Goal: Transaction & Acquisition: Book appointment/travel/reservation

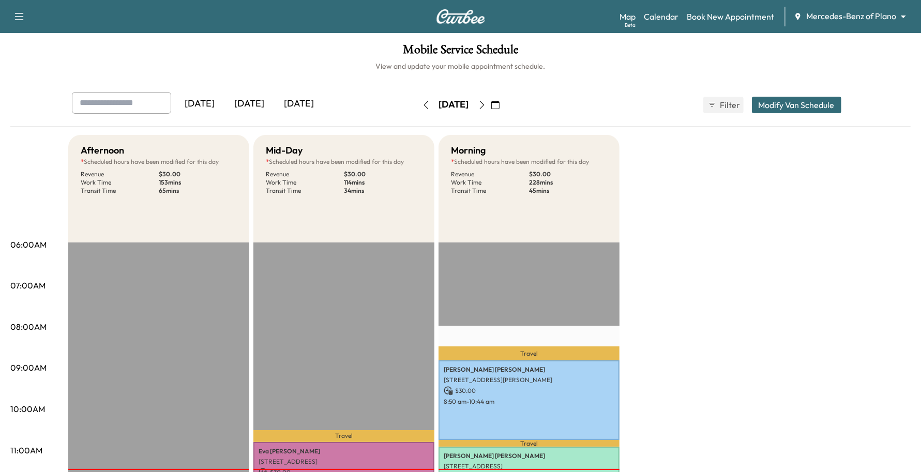
click at [857, 14] on body "Support Log Out Map Beta Calendar Book New Appointment Mercedes-Benz of Plano *…" at bounding box center [460, 236] width 921 height 472
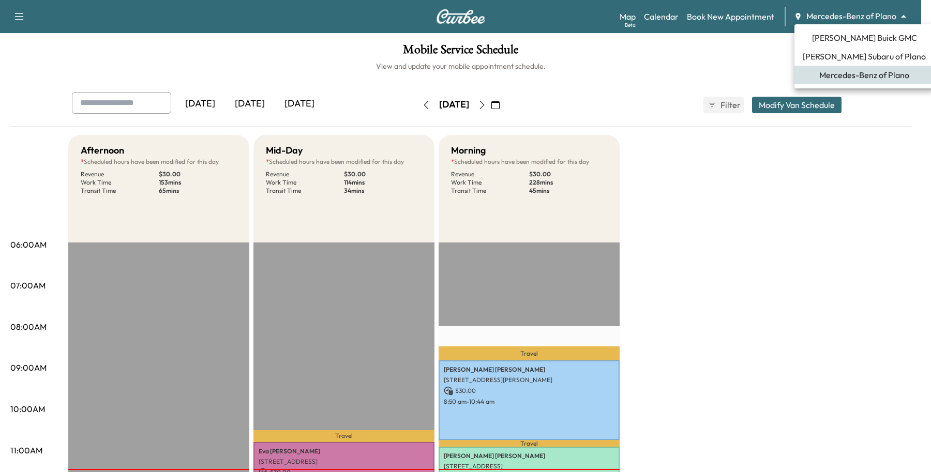
click at [835, 40] on span "[PERSON_NAME] Buick GMC" at bounding box center [864, 38] width 105 height 12
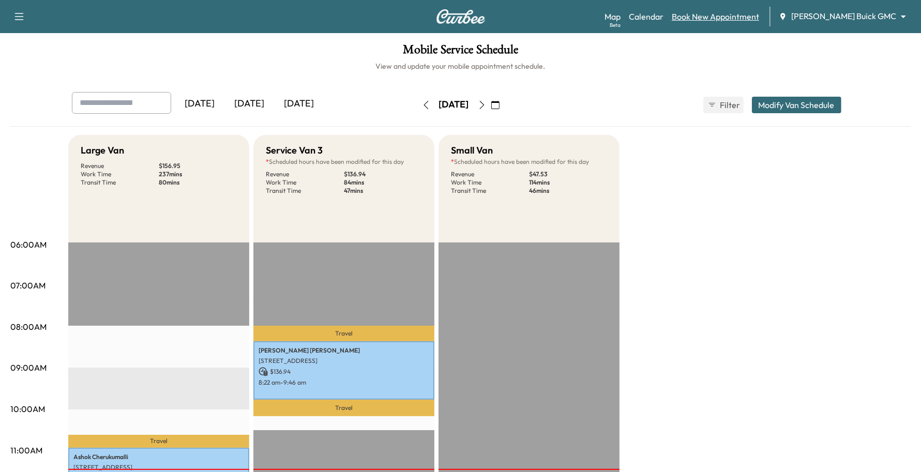
click at [721, 21] on link "Book New Appointment" at bounding box center [715, 16] width 87 height 12
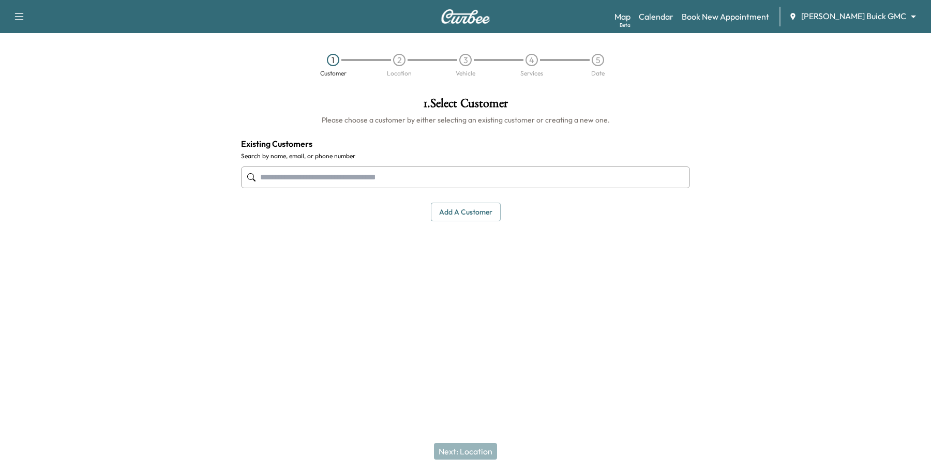
click at [309, 185] on input "text" at bounding box center [465, 177] width 449 height 22
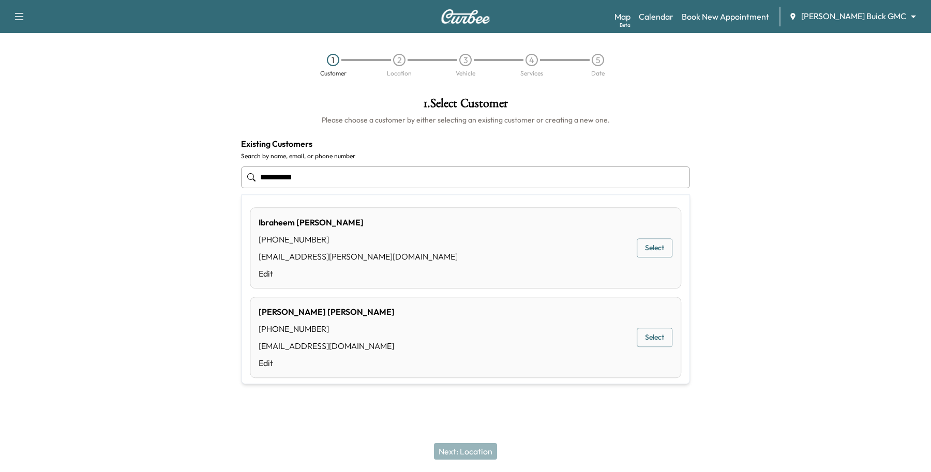
click at [643, 334] on button "Select" at bounding box center [654, 337] width 36 height 19
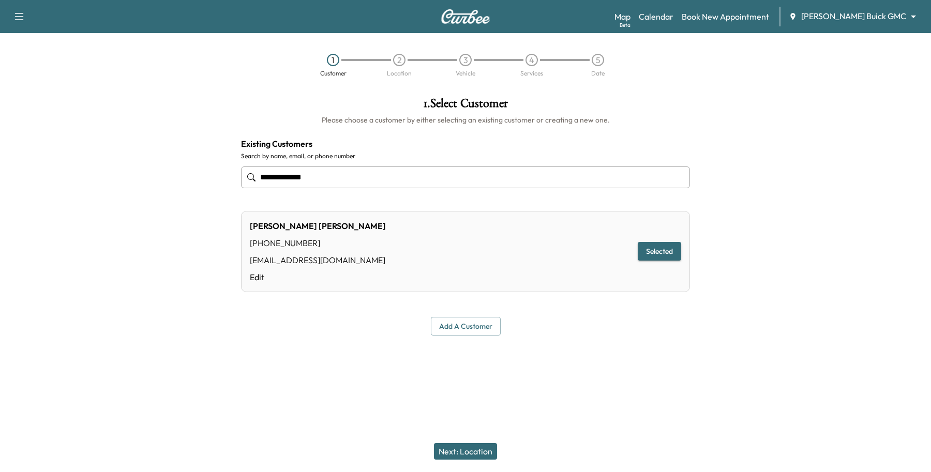
type input "**********"
click at [454, 452] on button "Next: Location" at bounding box center [465, 451] width 63 height 17
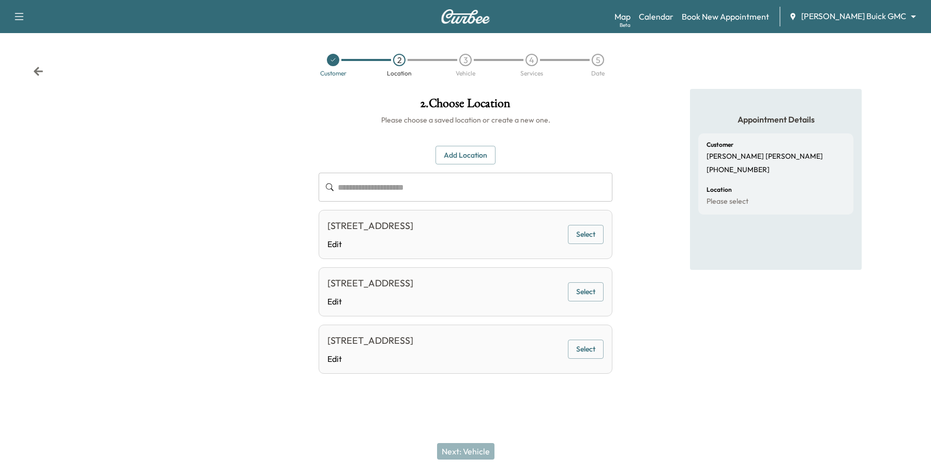
click at [413, 233] on div "[STREET_ADDRESS]" at bounding box center [370, 226] width 86 height 14
drag, startPoint x: 572, startPoint y: 236, endPoint x: 550, endPoint y: 266, distance: 38.0
click at [575, 234] on button "Select" at bounding box center [586, 234] width 36 height 19
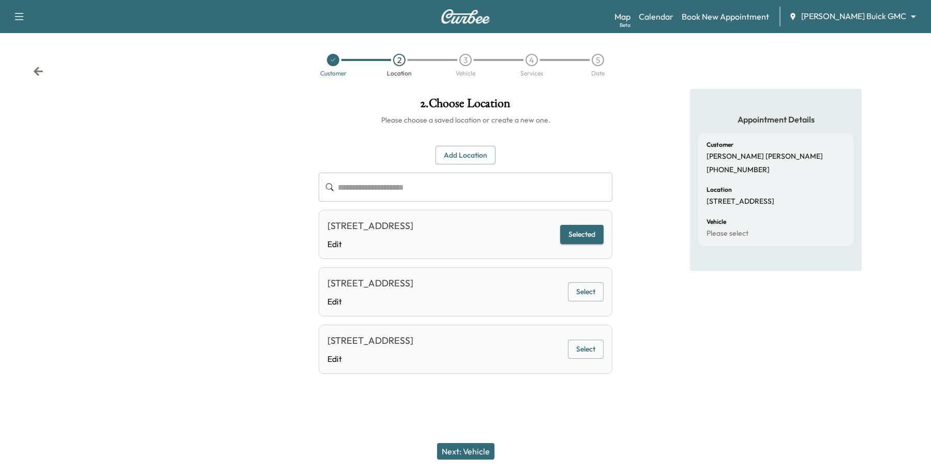
click at [465, 453] on button "Next: Vehicle" at bounding box center [465, 451] width 57 height 17
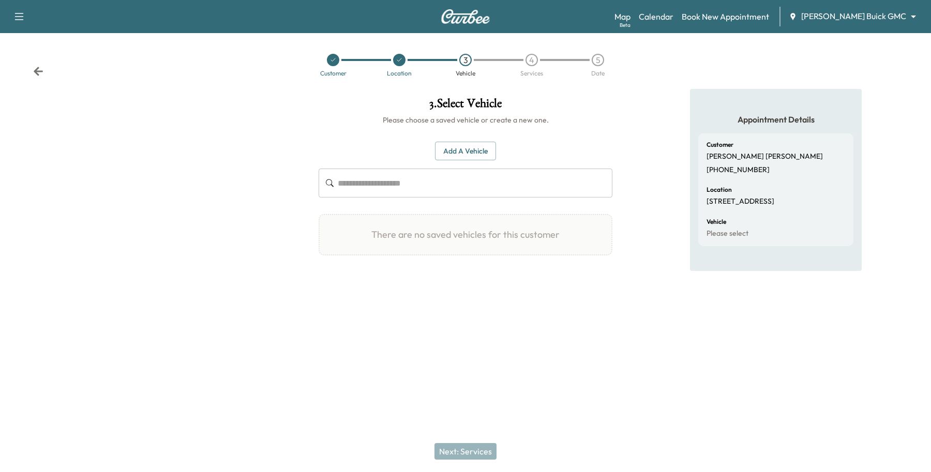
click at [463, 142] on button "Add a Vehicle" at bounding box center [465, 151] width 61 height 19
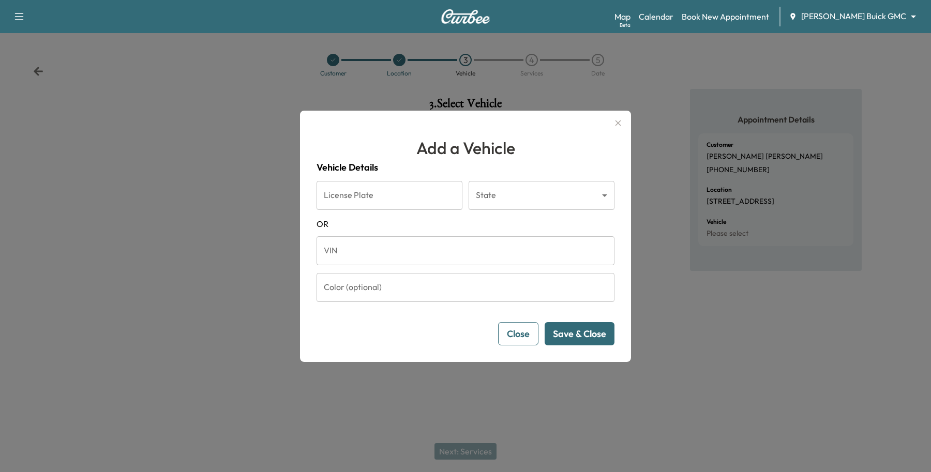
click at [370, 239] on input "VIN" at bounding box center [465, 250] width 298 height 29
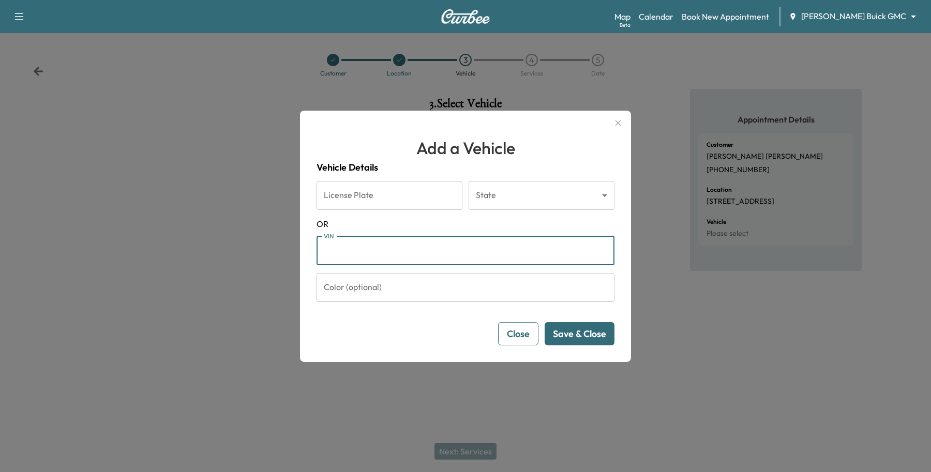
paste input "**********"
type input "**********"
click at [595, 336] on button "Save & Close" at bounding box center [579, 333] width 70 height 23
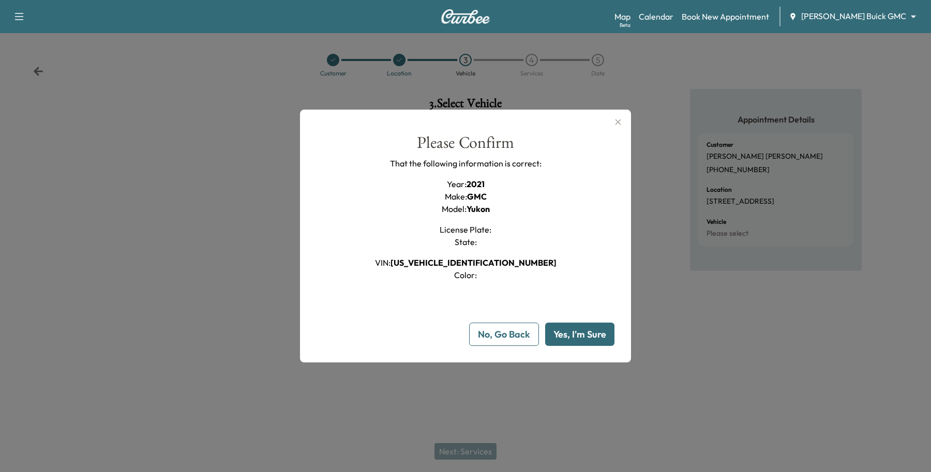
click at [574, 334] on button "Yes, I'm Sure" at bounding box center [579, 334] width 69 height 23
click at [561, 337] on button "Yes, I'm Sure" at bounding box center [579, 334] width 69 height 23
click at [510, 331] on button "No, Go Back" at bounding box center [504, 334] width 70 height 23
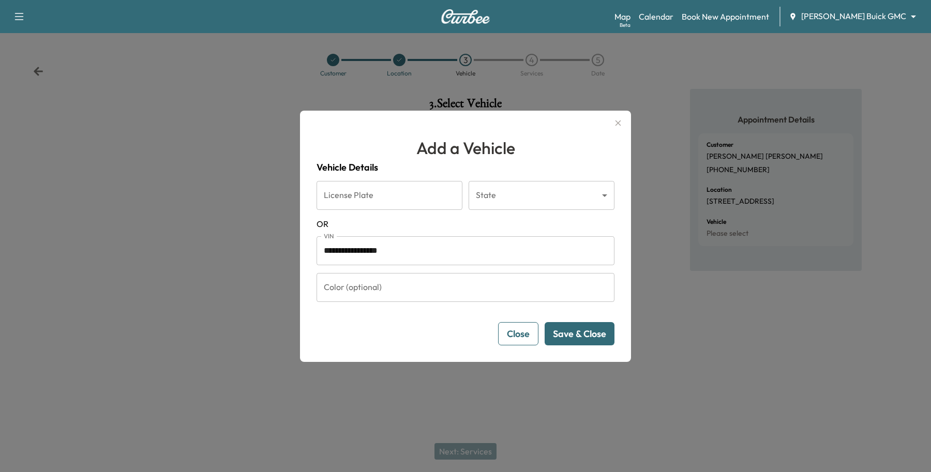
click at [573, 342] on button "Save & Close" at bounding box center [579, 333] width 70 height 23
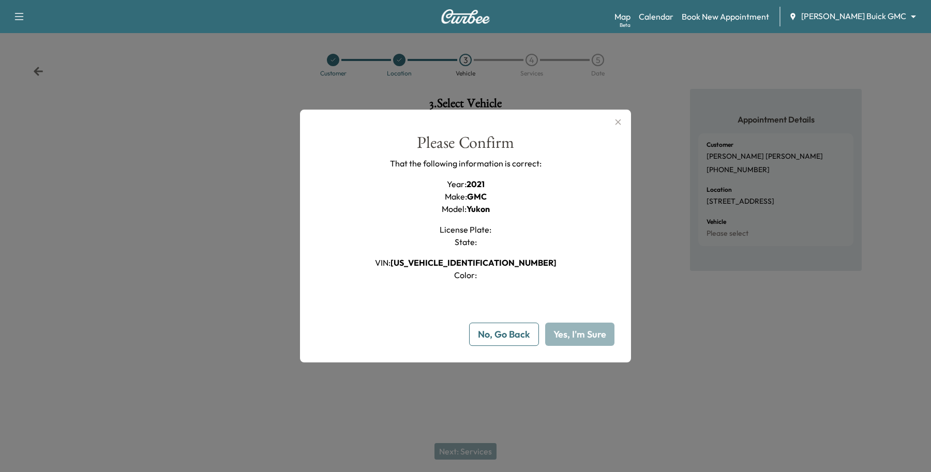
click at [576, 342] on button "Yes, I'm Sure" at bounding box center [579, 334] width 69 height 23
click at [516, 343] on button "No, Go Back" at bounding box center [504, 334] width 70 height 23
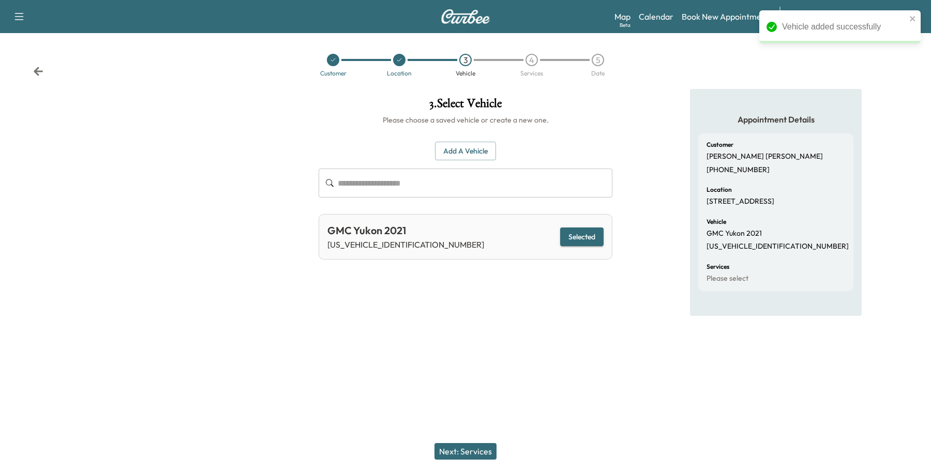
click at [590, 232] on button "Selected" at bounding box center [581, 236] width 43 height 19
click at [482, 456] on button "Next: Services" at bounding box center [465, 451] width 62 height 17
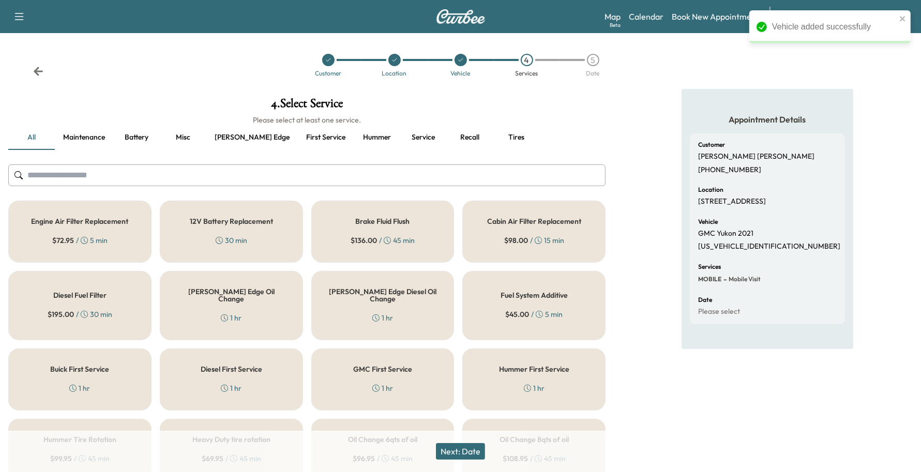
click at [189, 308] on div "[PERSON_NAME] Edge Oil Change 1 hr" at bounding box center [231, 305] width 143 height 69
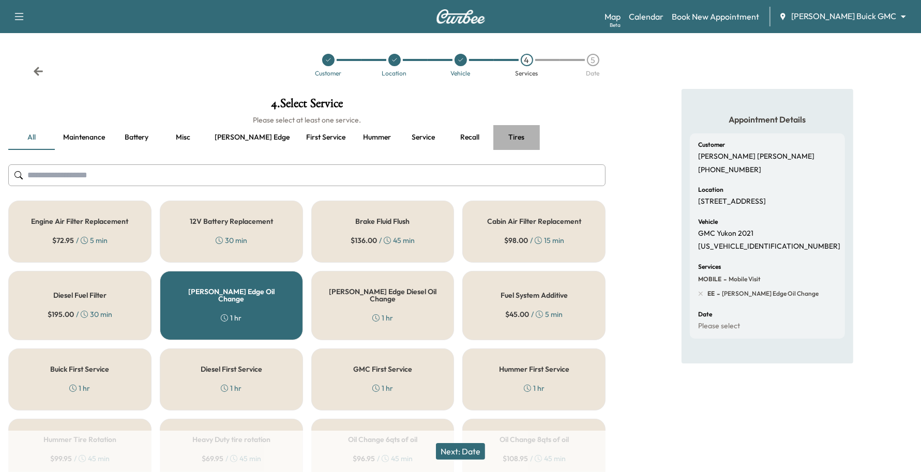
click at [493, 131] on button "Tires" at bounding box center [516, 137] width 47 height 25
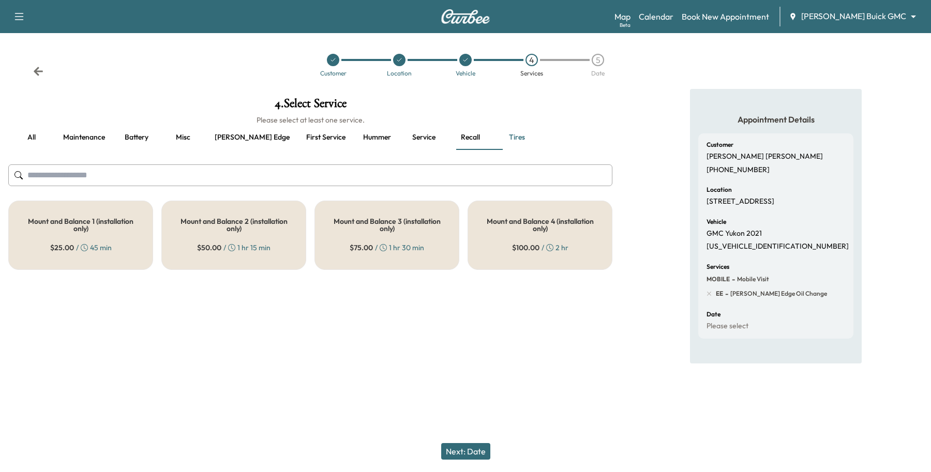
click at [37, 128] on button "all" at bounding box center [31, 137] width 47 height 25
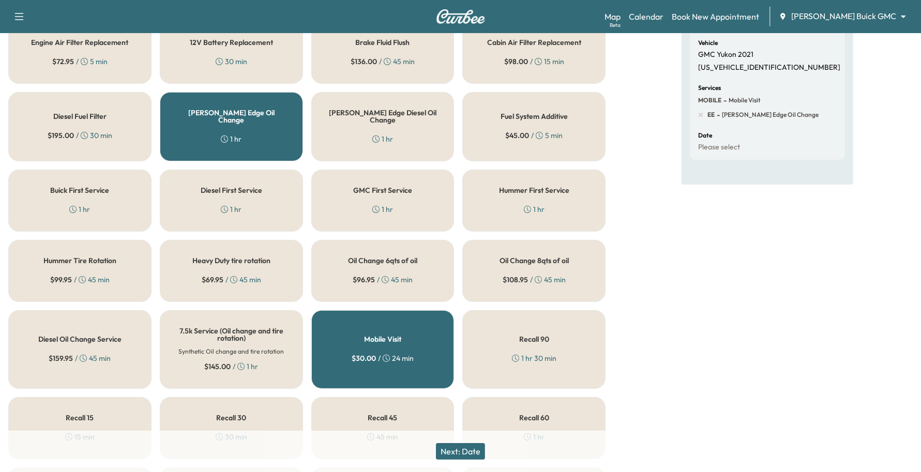
scroll to position [323, 0]
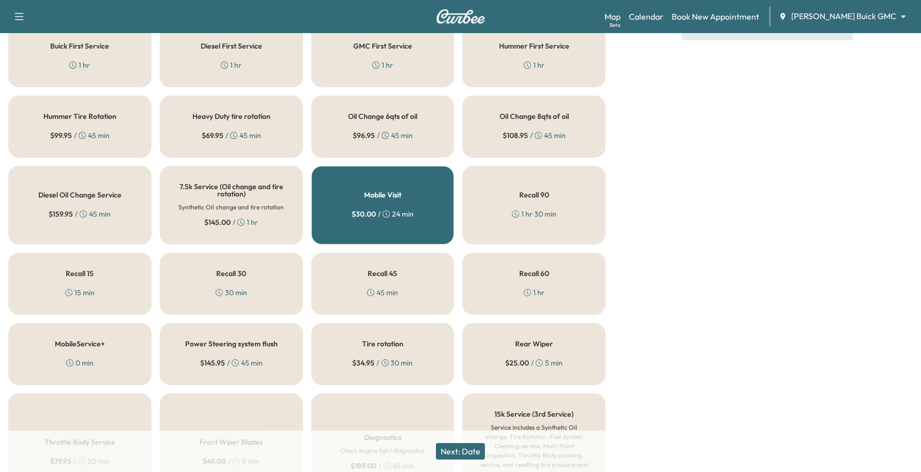
click at [466, 456] on button "Next: Date" at bounding box center [460, 451] width 49 height 17
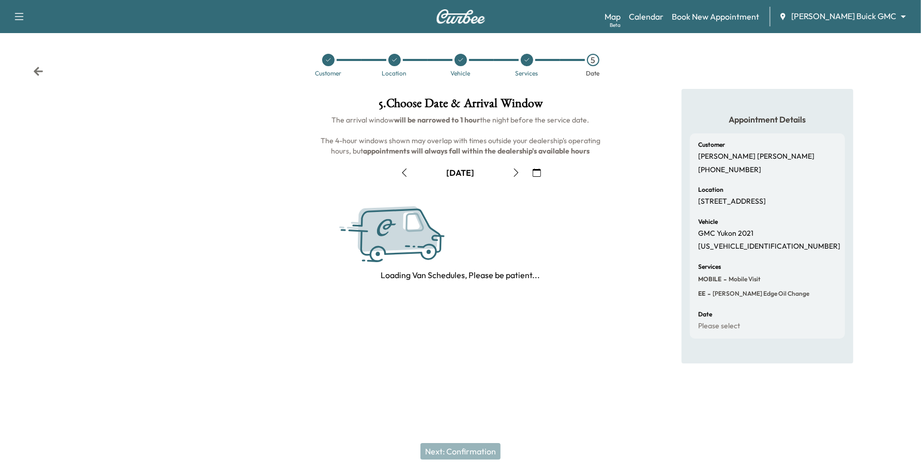
scroll to position [0, 0]
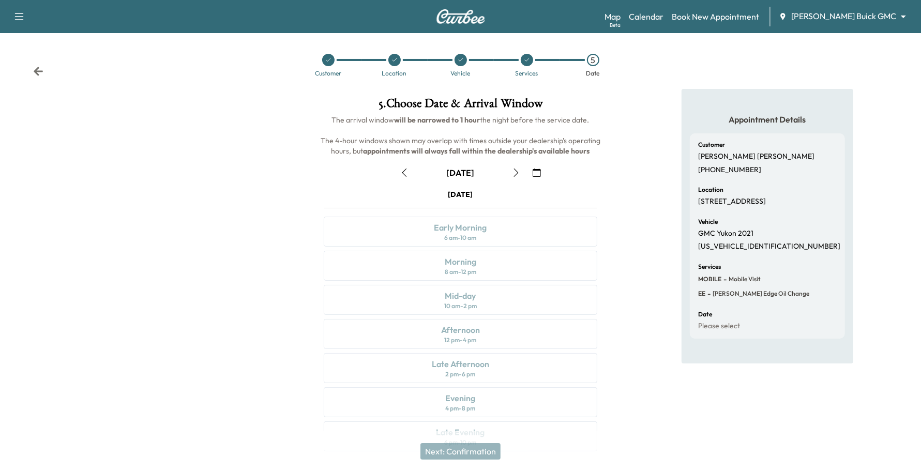
click at [537, 169] on icon "button" at bounding box center [536, 173] width 8 height 8
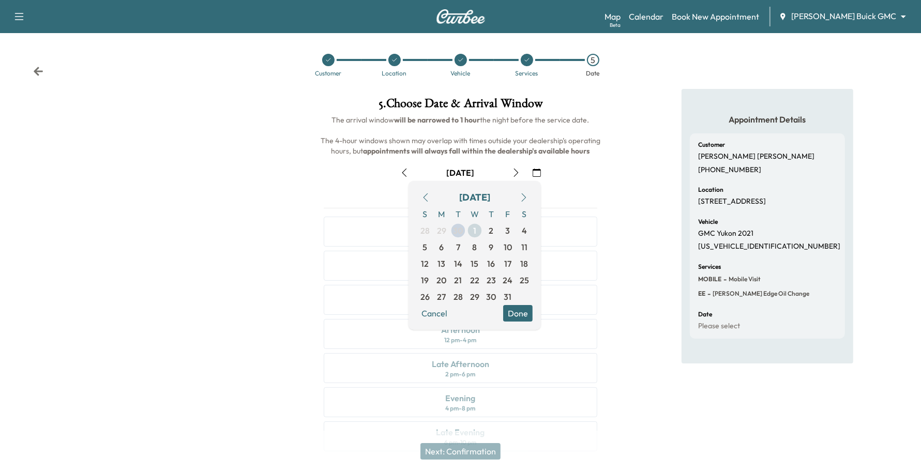
click at [477, 234] on span "1" at bounding box center [474, 230] width 17 height 17
click at [517, 308] on button "Done" at bounding box center [517, 313] width 29 height 17
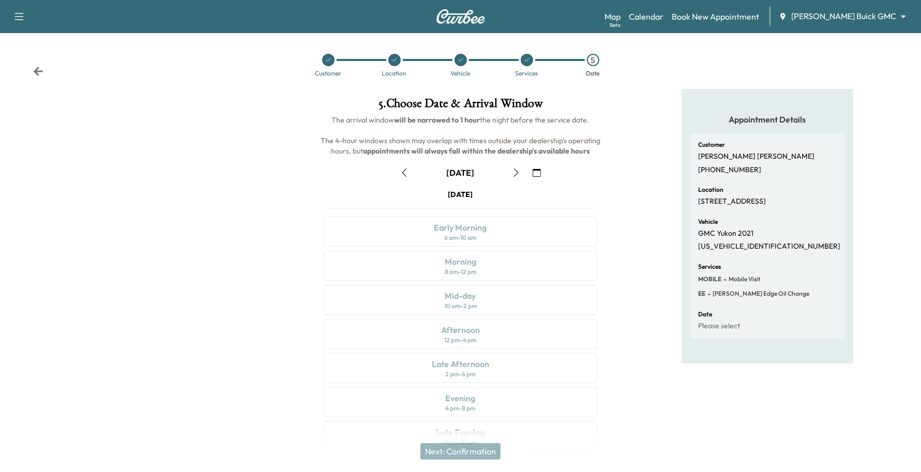
click at [509, 171] on button "button" at bounding box center [516, 172] width 18 height 17
click at [486, 295] on div "Mid-day 10 am - 2 pm" at bounding box center [461, 300] width 274 height 30
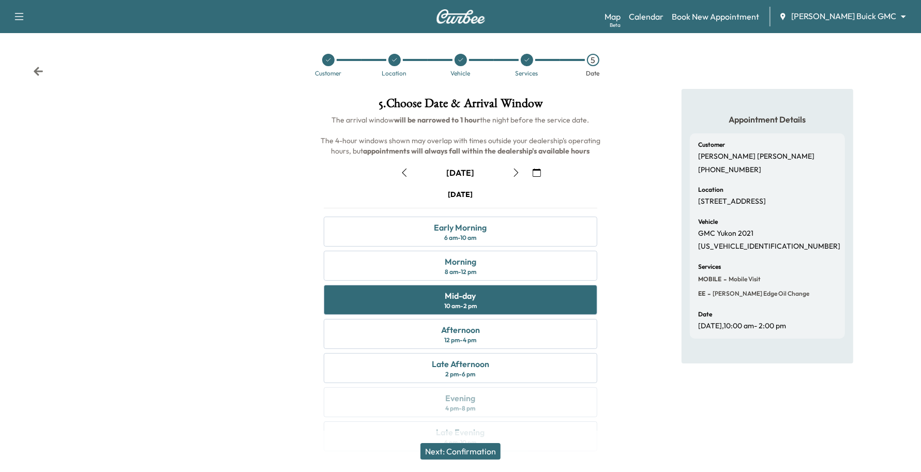
click at [481, 450] on button "Next: Confirmation" at bounding box center [460, 451] width 80 height 17
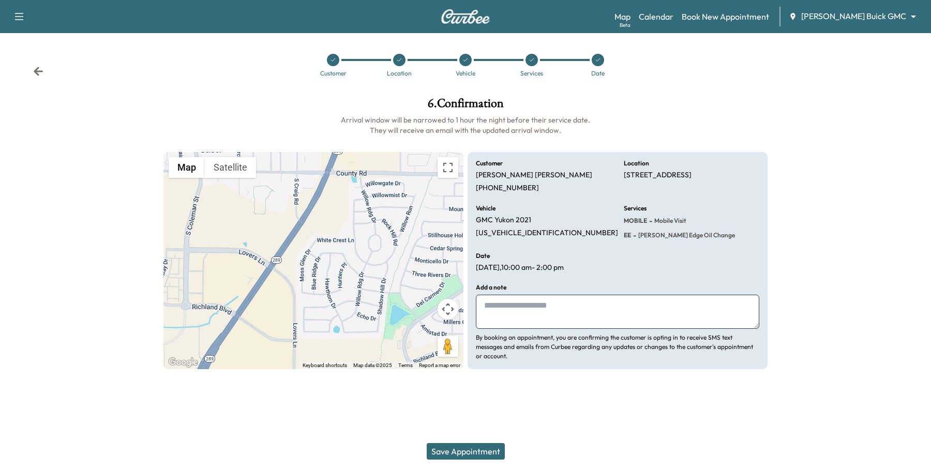
click at [481, 450] on button "Save Appointment" at bounding box center [465, 451] width 78 height 17
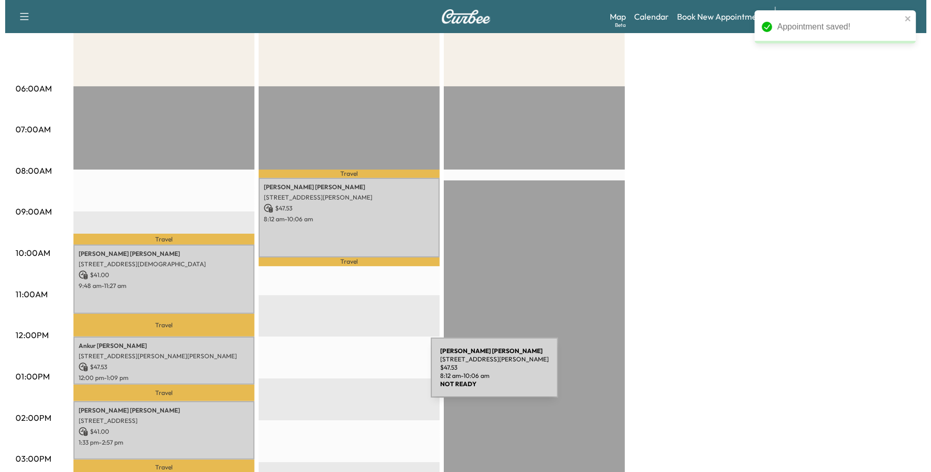
scroll to position [258, 0]
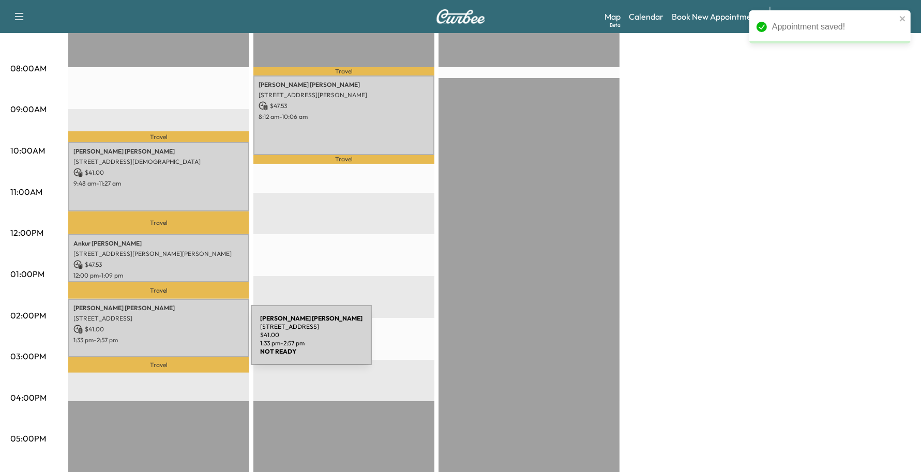
click at [173, 341] on div "[PERSON_NAME] [STREET_ADDRESS] $ 41.00 1:33 pm - 2:57 pm" at bounding box center [158, 328] width 181 height 58
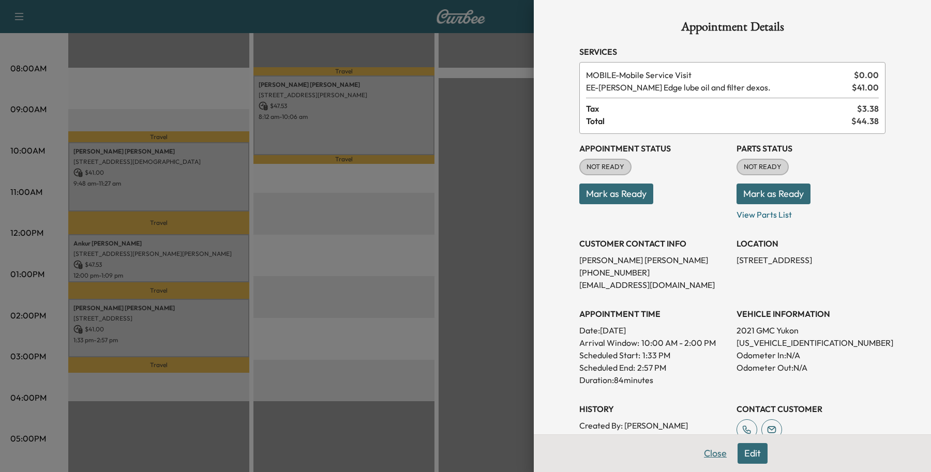
click at [704, 453] on button "Close" at bounding box center [715, 453] width 36 height 21
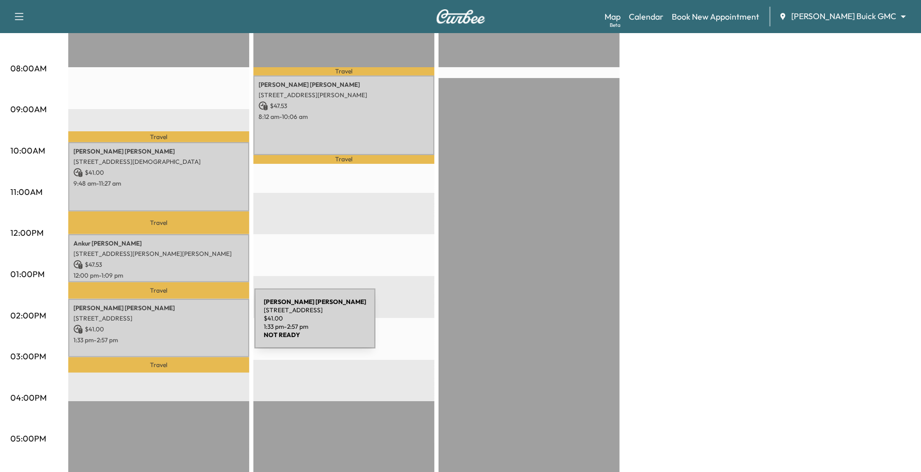
click at [177, 325] on p "$ 41.00" at bounding box center [158, 329] width 171 height 9
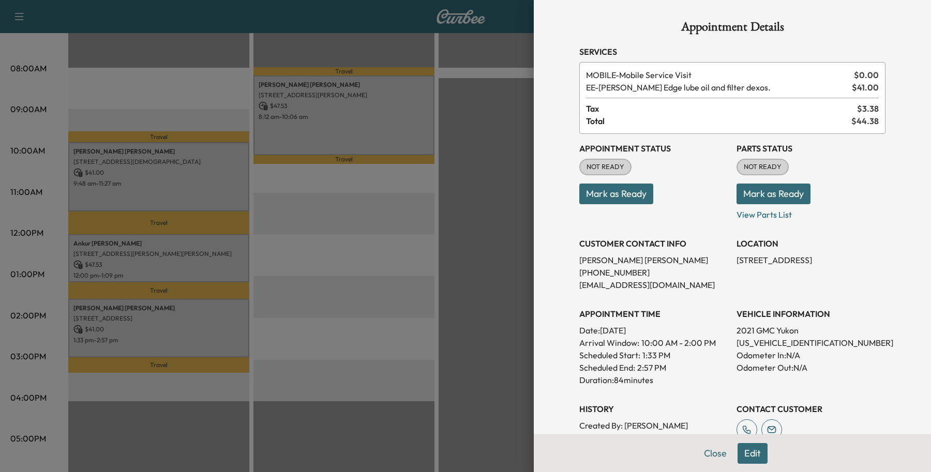
click at [153, 321] on div at bounding box center [465, 236] width 931 height 472
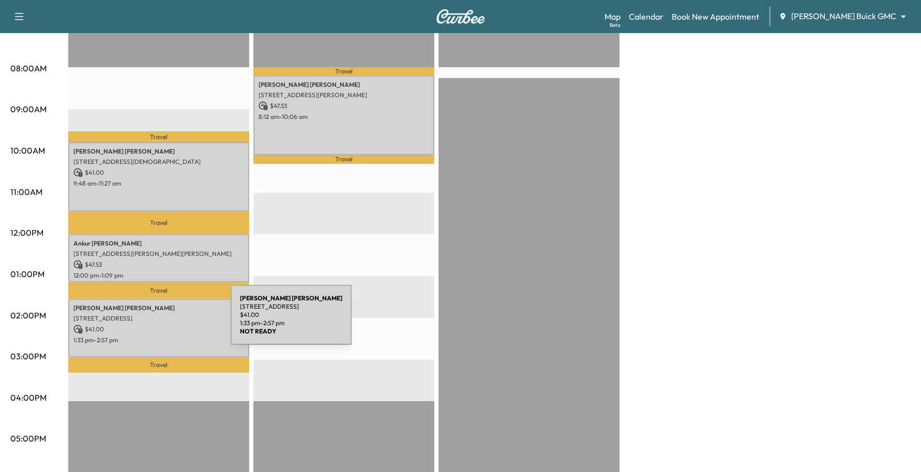
click at [153, 325] on p "$ 41.00" at bounding box center [158, 329] width 171 height 9
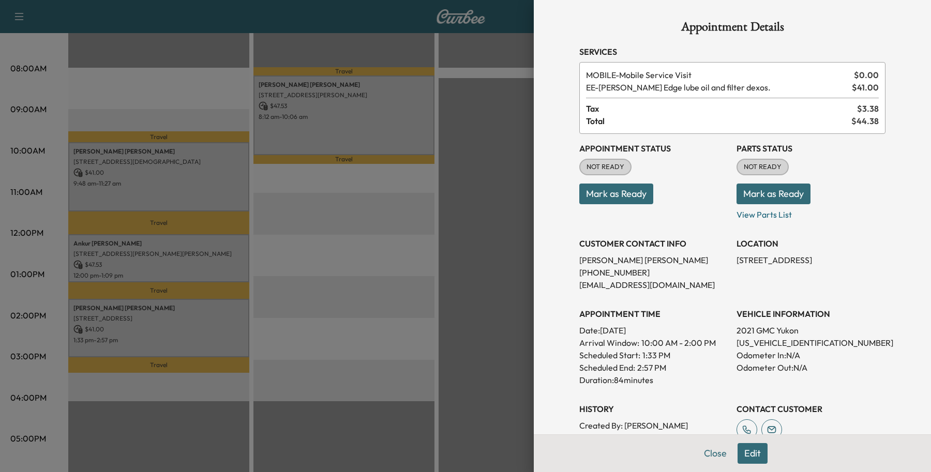
click at [179, 335] on div at bounding box center [465, 236] width 931 height 472
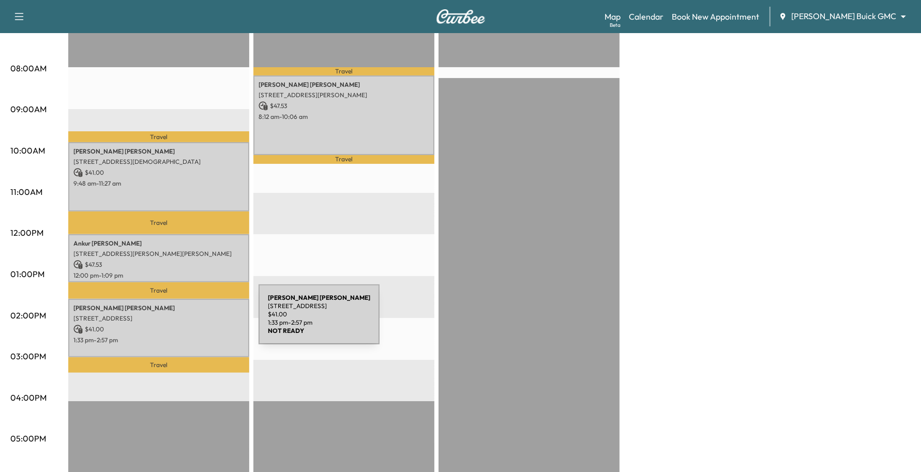
click at [181, 325] on p "$ 41.00" at bounding box center [158, 329] width 171 height 9
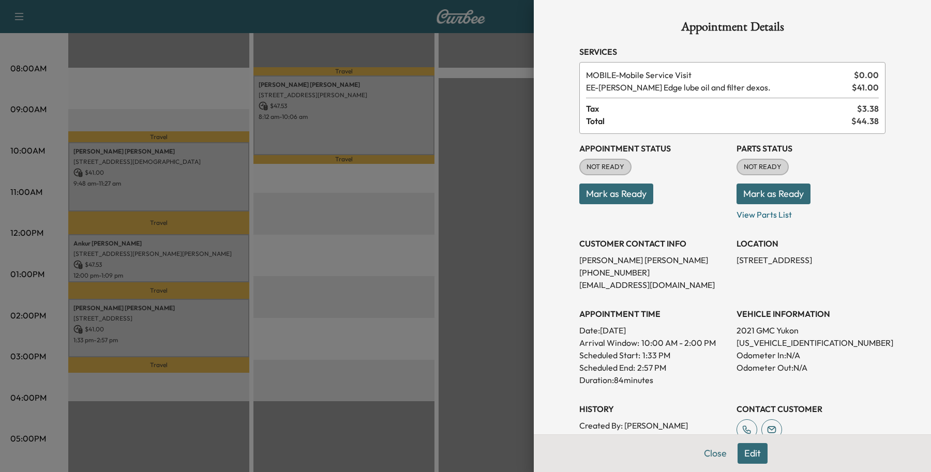
click at [740, 451] on button "Edit" at bounding box center [752, 453] width 30 height 21
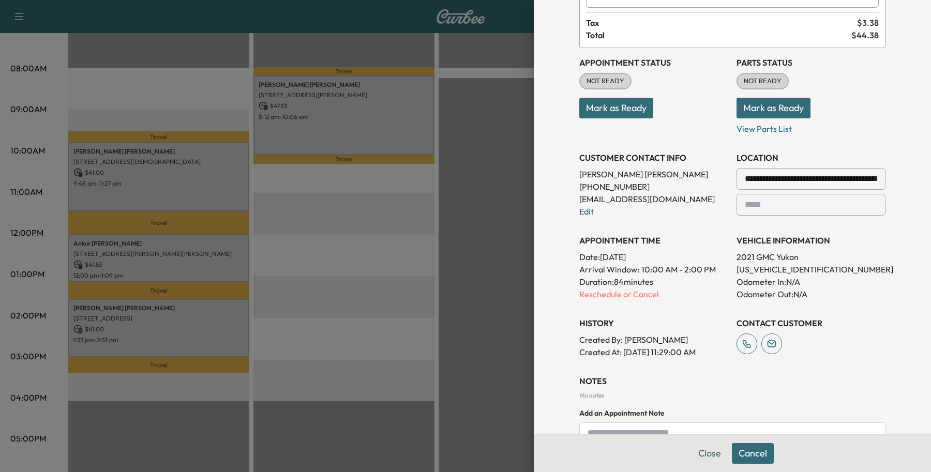
scroll to position [197, 0]
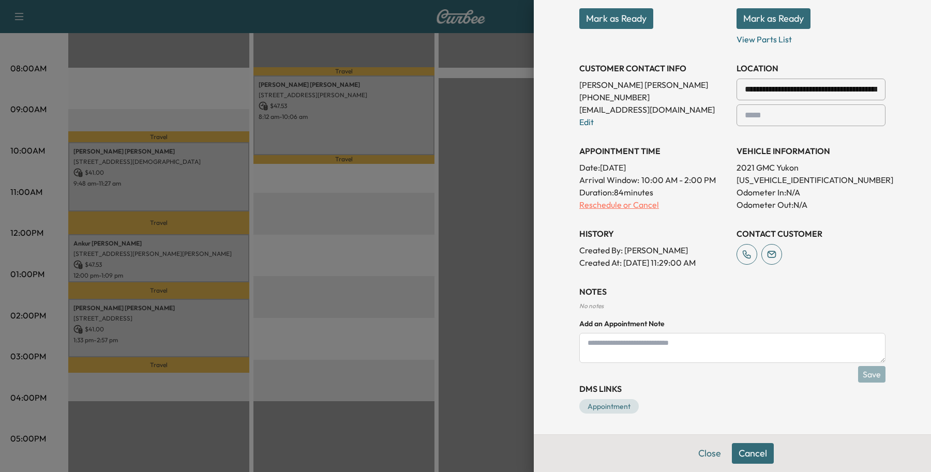
click at [579, 205] on p "Reschedule or Cancel" at bounding box center [653, 205] width 149 height 12
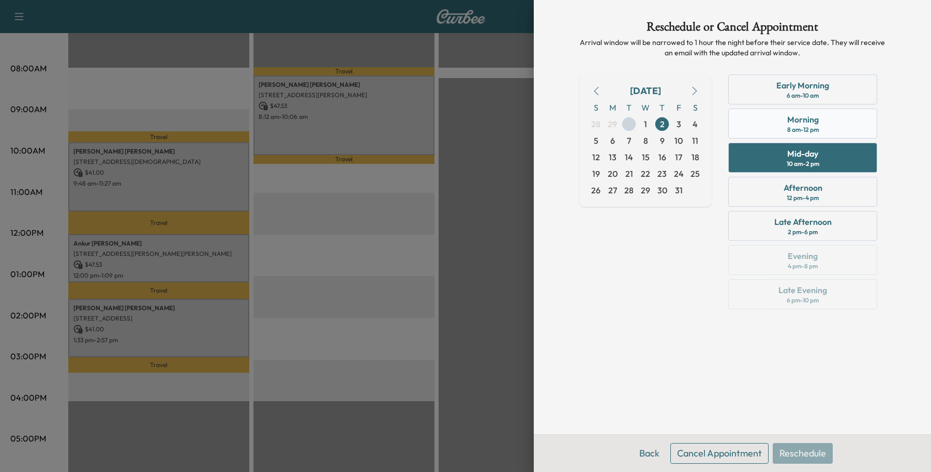
click at [745, 118] on div "Morning 8 am - 12 pm" at bounding box center [802, 124] width 149 height 30
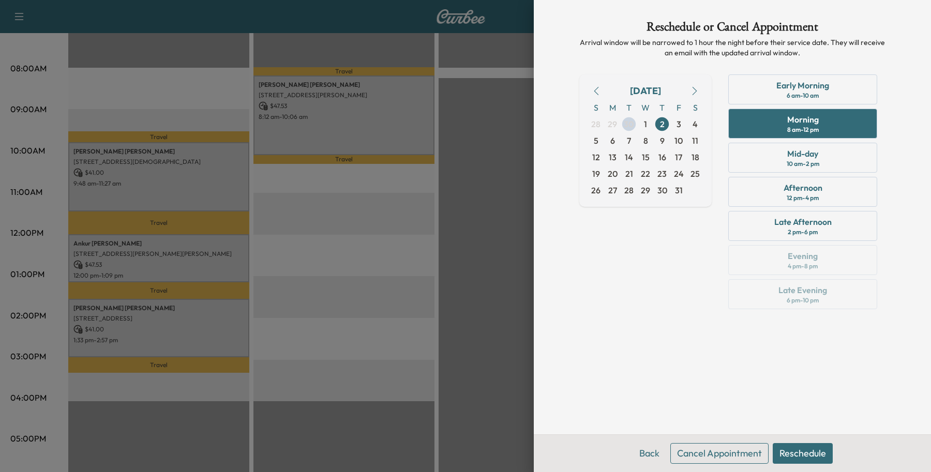
click at [790, 451] on button "Reschedule" at bounding box center [802, 453] width 60 height 21
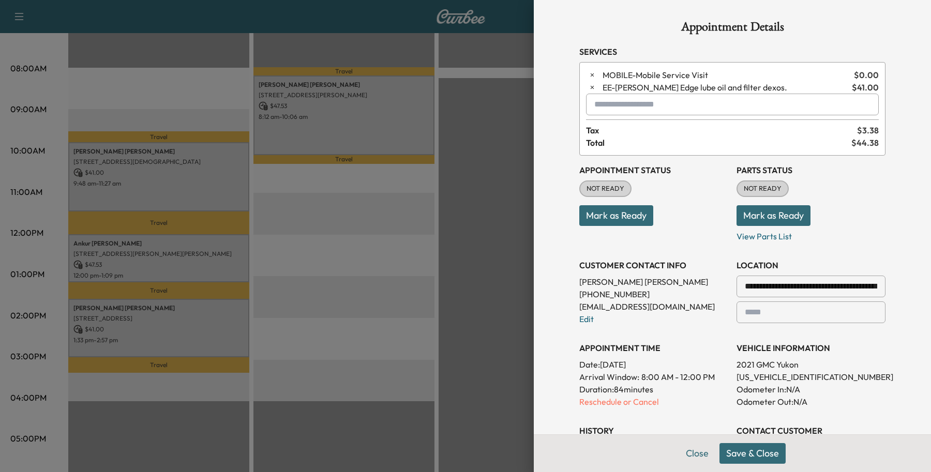
click at [744, 451] on button "Save & Close" at bounding box center [752, 453] width 66 height 21
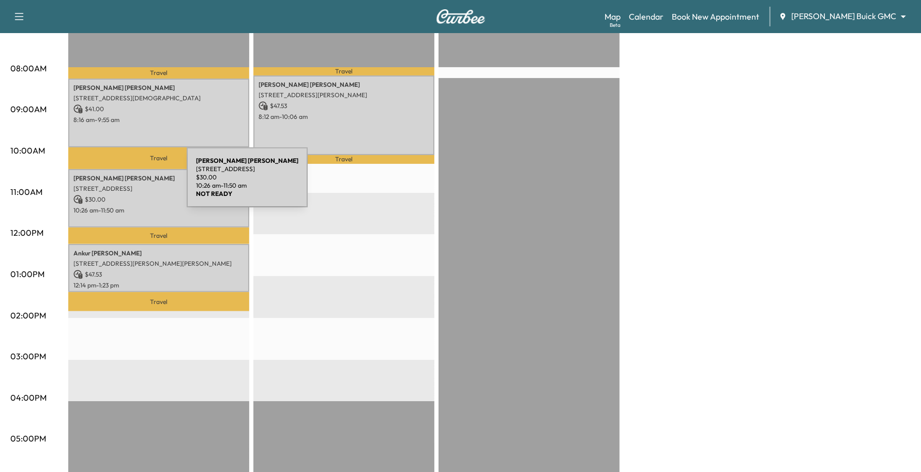
click at [110, 185] on p "[STREET_ADDRESS]" at bounding box center [158, 189] width 171 height 8
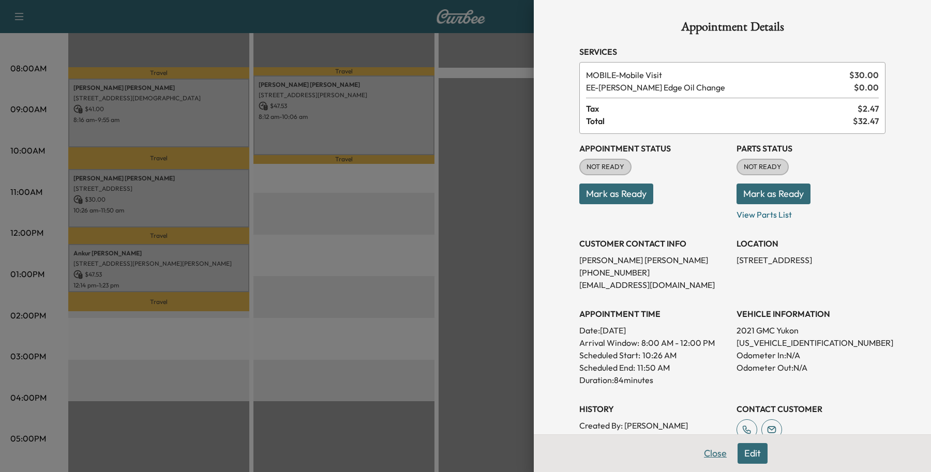
click at [697, 459] on button "Close" at bounding box center [715, 453] width 36 height 21
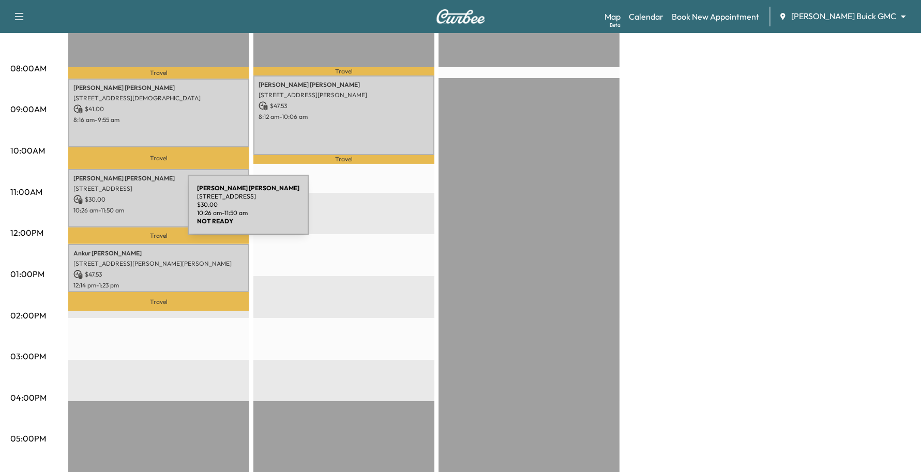
click at [112, 208] on p "10:26 am - 11:50 am" at bounding box center [158, 210] width 171 height 8
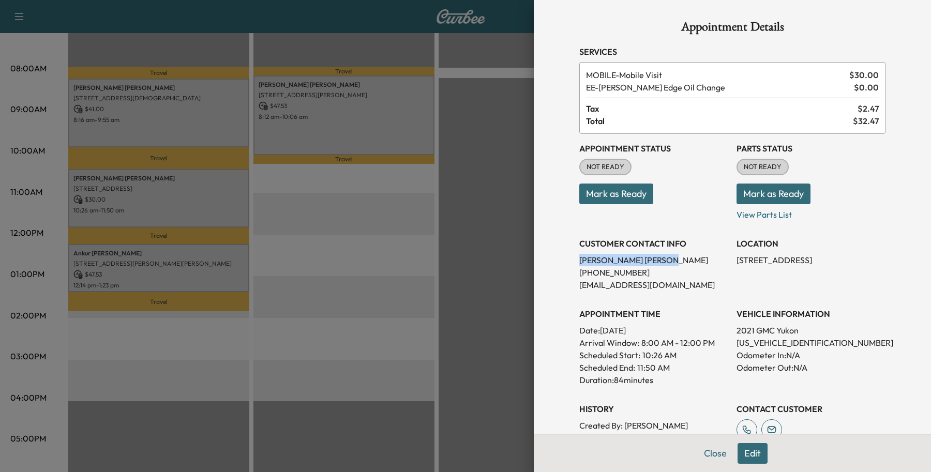
drag, startPoint x: 633, startPoint y: 256, endPoint x: 562, endPoint y: 267, distance: 71.7
click at [567, 266] on div "Appointment Details Services MOBILE - Mobile Visit $ 30.00 EE - [PERSON_NAME] E…" at bounding box center [732, 310] width 331 height 620
copy p "[PERSON_NAME]"
drag, startPoint x: 697, startPoint y: 455, endPoint x: 695, endPoint y: 326, distance: 129.8
click at [722, 318] on div "Appointment Details Services MOBILE - Mobile Visit $ 30.00 EE - [PERSON_NAME] E…" at bounding box center [732, 236] width 397 height 472
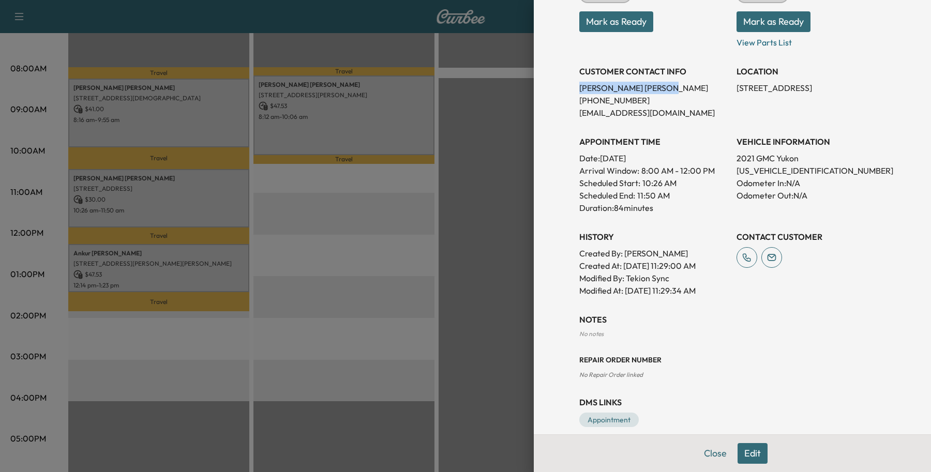
scroll to position [185, 0]
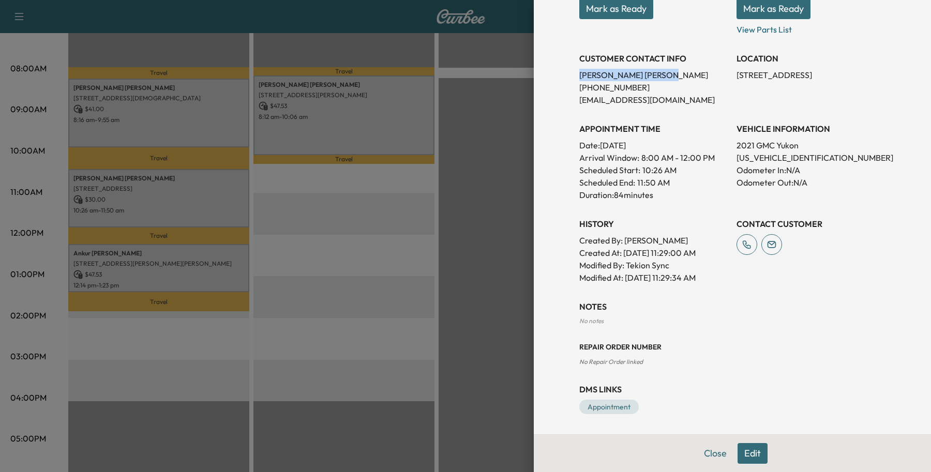
click at [737, 450] on button "Edit" at bounding box center [752, 453] width 30 height 21
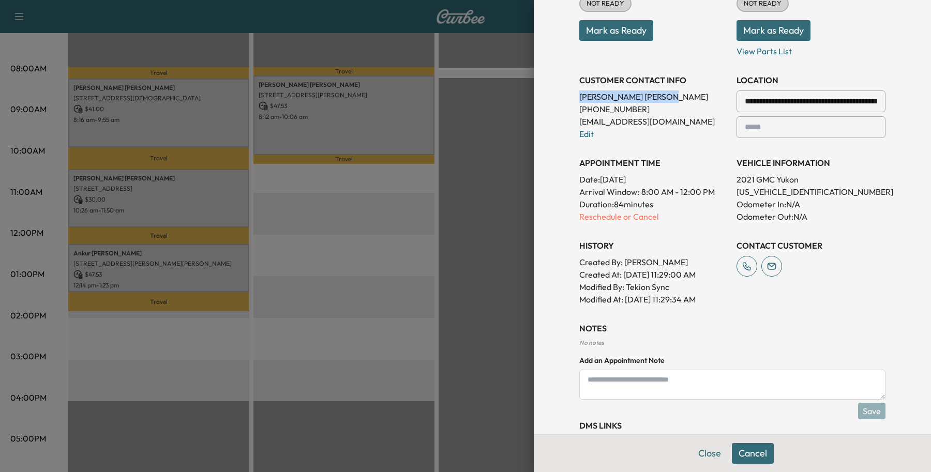
scroll to position [207, 0]
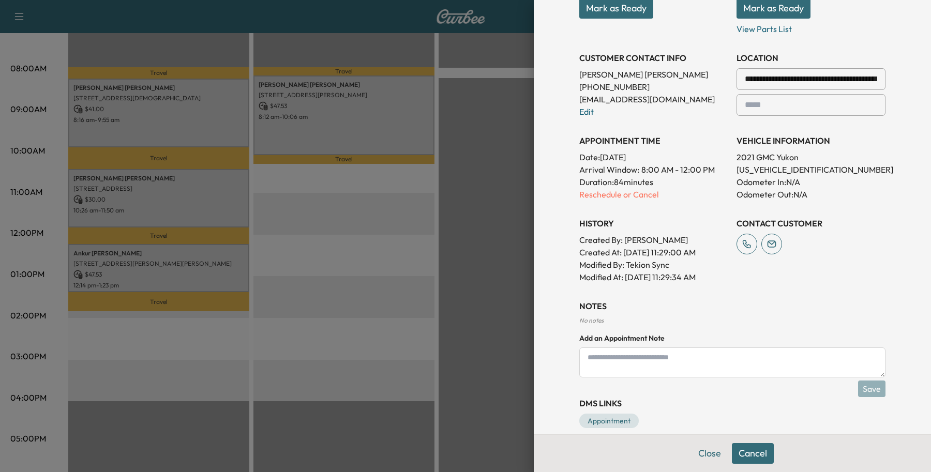
click at [677, 363] on textarea at bounding box center [732, 362] width 306 height 30
click at [579, 348] on textarea "**********" at bounding box center [732, 362] width 306 height 30
type textarea "**********"
click at [858, 388] on button "Save" at bounding box center [871, 388] width 27 height 17
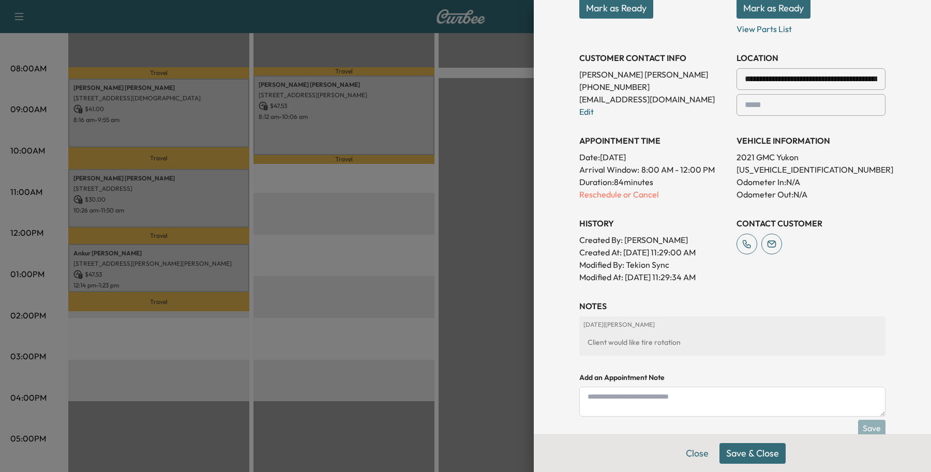
click at [734, 453] on button "Save & Close" at bounding box center [752, 453] width 66 height 21
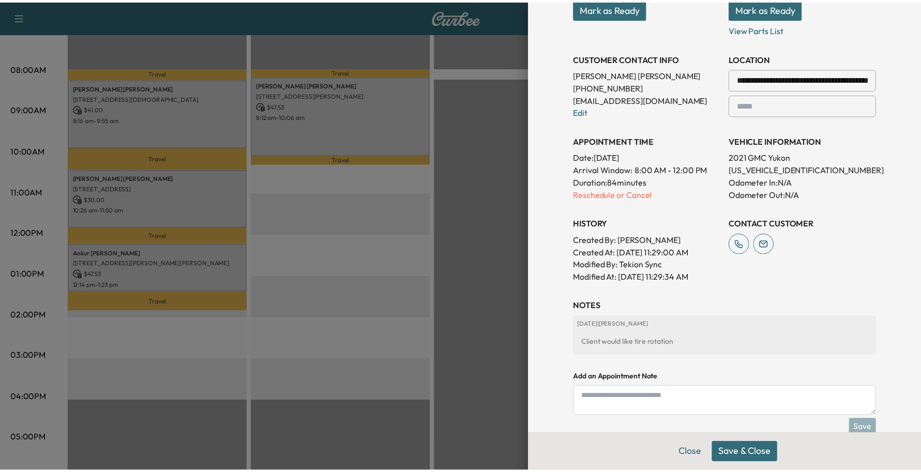
scroll to position [185, 0]
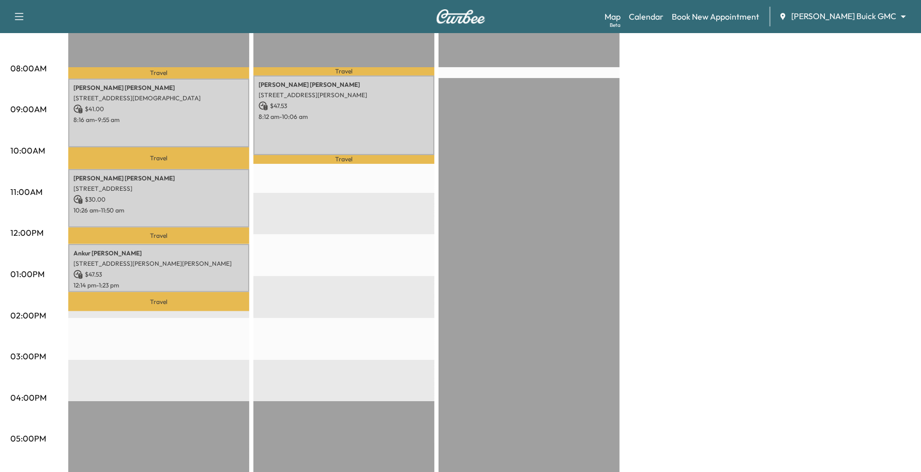
click at [164, 227] on p "Travel" at bounding box center [158, 235] width 181 height 17
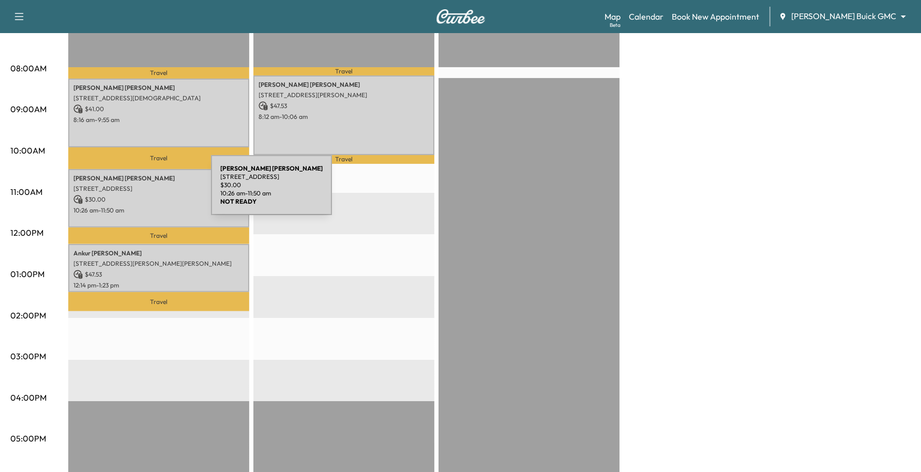
click at [134, 191] on div "[PERSON_NAME] [STREET_ADDRESS] $ 30.00 10:26 am - 11:50 am" at bounding box center [158, 198] width 181 height 58
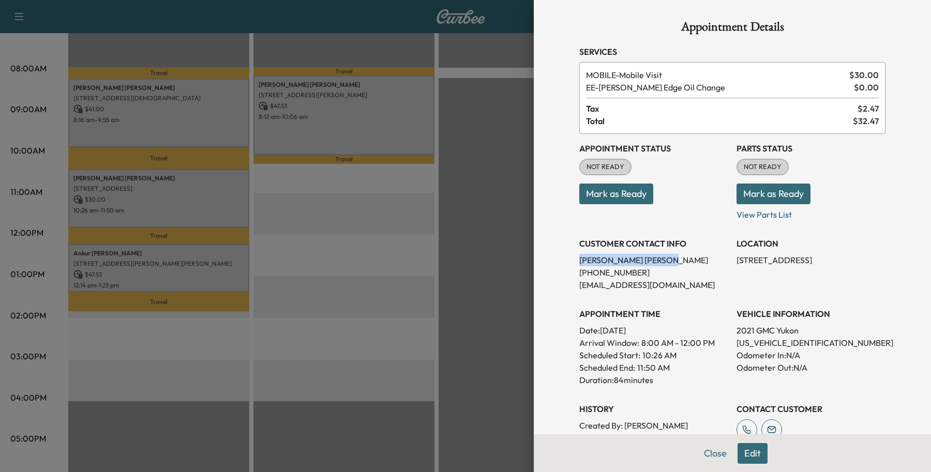
drag, startPoint x: 630, startPoint y: 262, endPoint x: 566, endPoint y: 262, distance: 63.6
click at [567, 262] on div "Appointment Details Services MOBILE - Mobile Visit $ 30.00 EE - [PERSON_NAME] E…" at bounding box center [732, 329] width 331 height 659
copy p "[PERSON_NAME]"
click at [704, 453] on button "Close" at bounding box center [715, 453] width 36 height 21
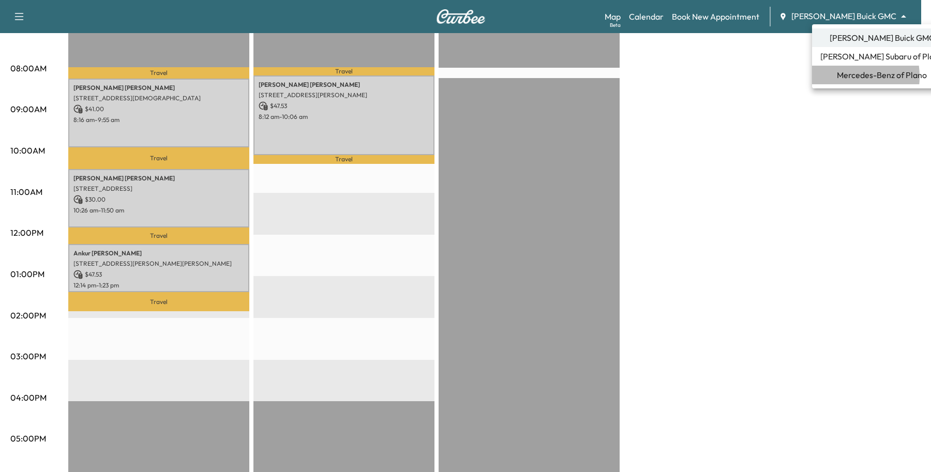
click at [839, 77] on span "Mercedes-Benz of Plano" at bounding box center [881, 75] width 90 height 12
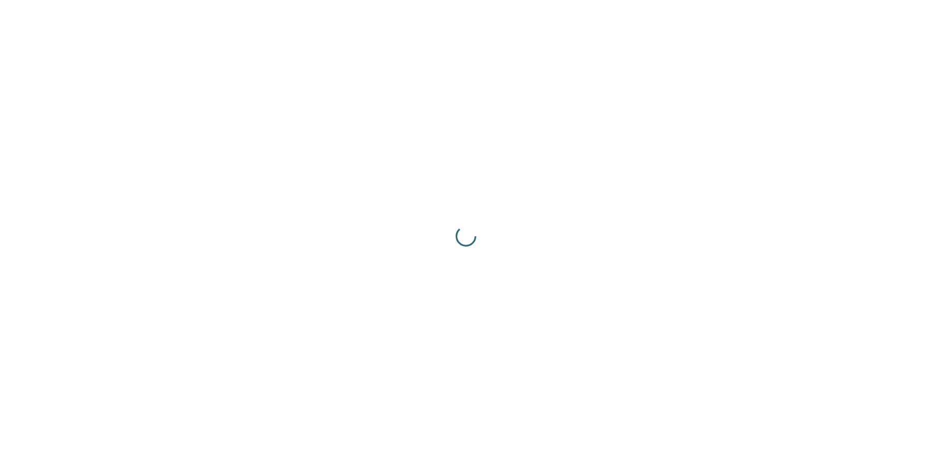
scroll to position [0, 0]
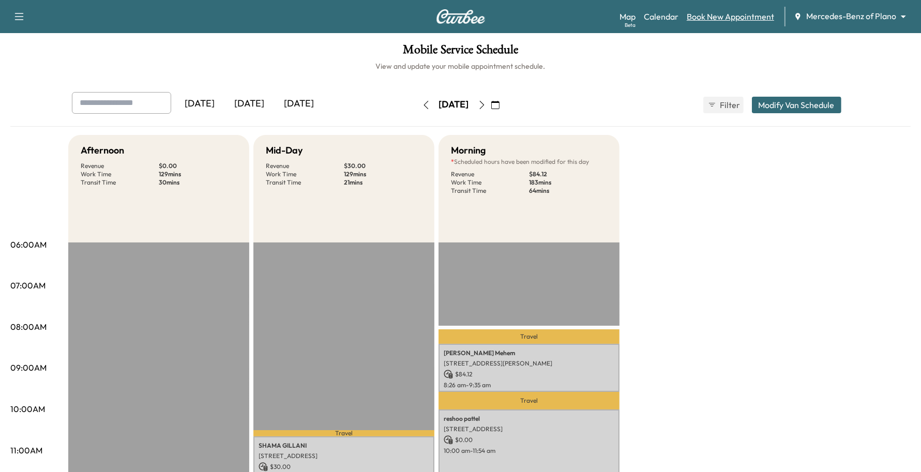
click at [757, 17] on link "Book New Appointment" at bounding box center [730, 16] width 87 height 12
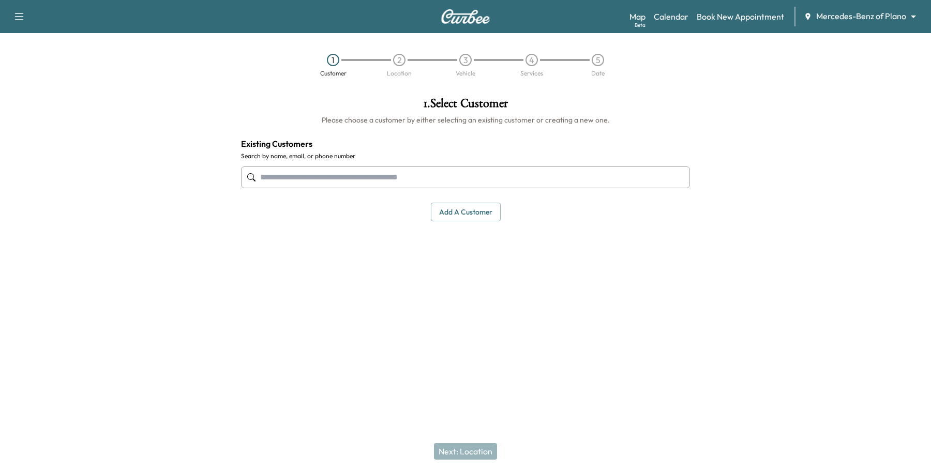
click at [324, 177] on input "text" at bounding box center [465, 177] width 449 height 22
paste input "**********"
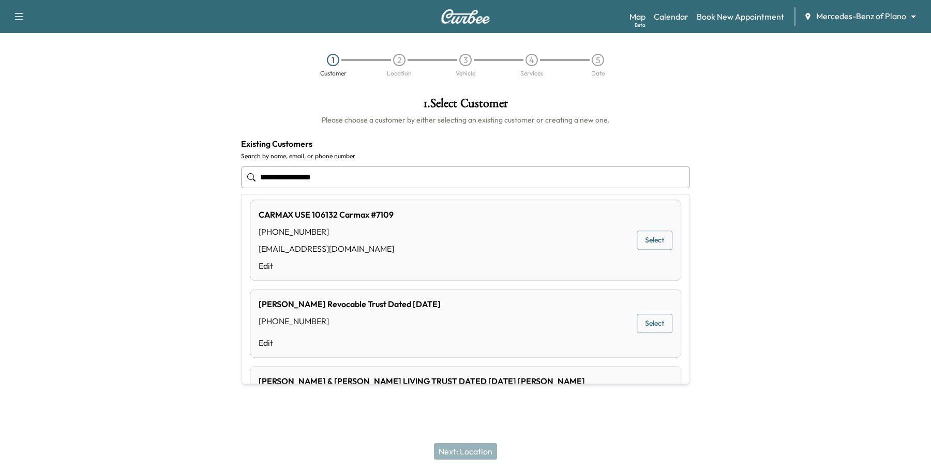
scroll to position [388, 0]
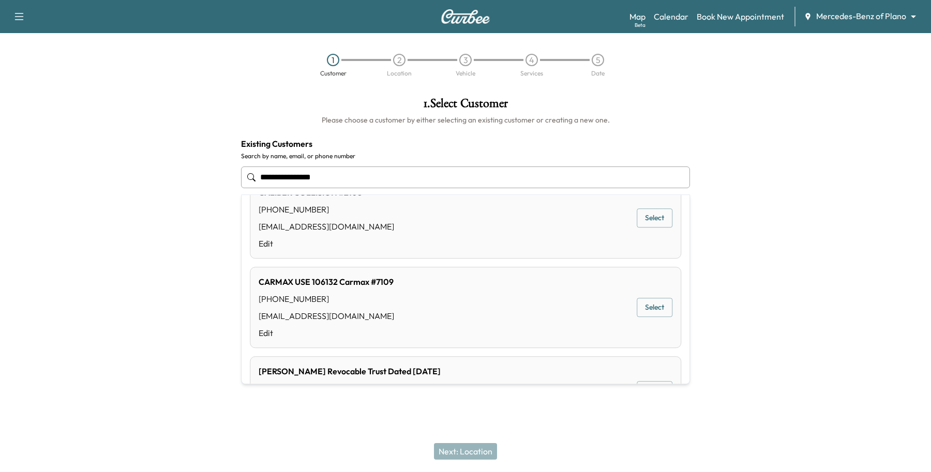
drag, startPoint x: 351, startPoint y: 185, endPoint x: 278, endPoint y: 188, distance: 72.9
click at [278, 188] on input "**********" at bounding box center [465, 177] width 449 height 22
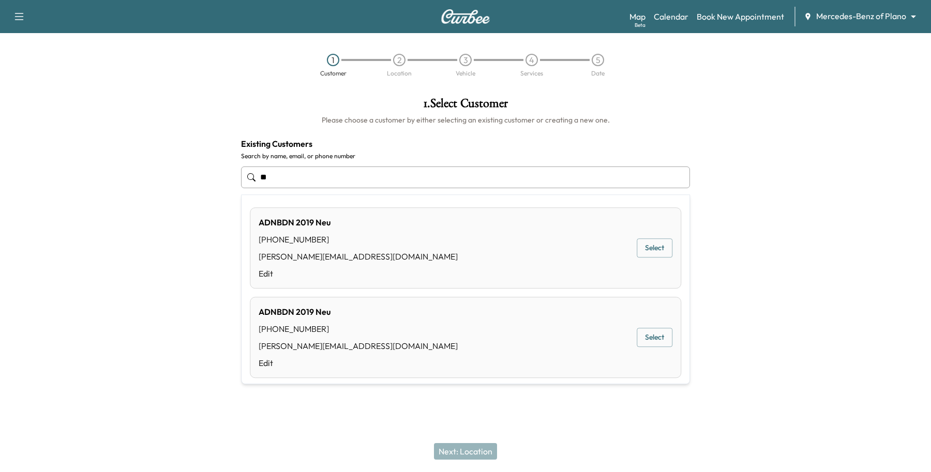
type input "*"
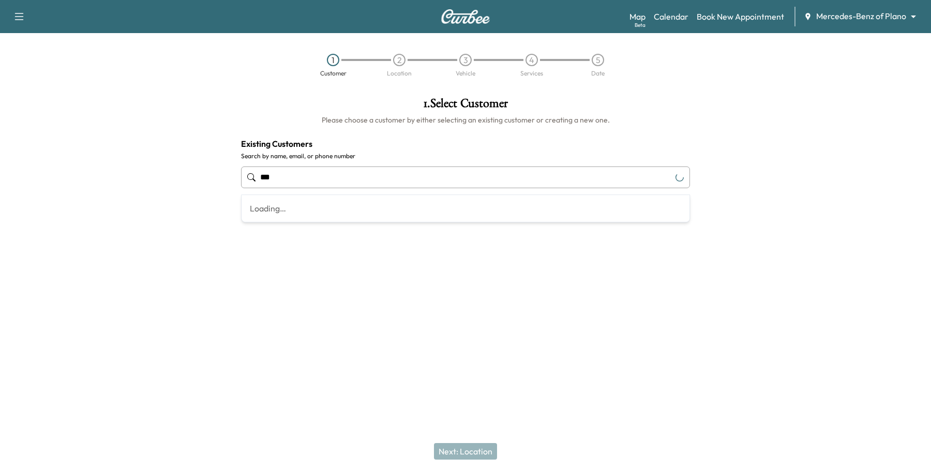
type input "***"
